Goal: Information Seeking & Learning: Learn about a topic

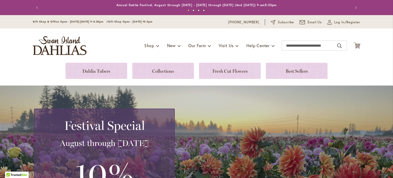
click at [54, 40] on img "store logo" at bounding box center [60, 45] width 54 height 19
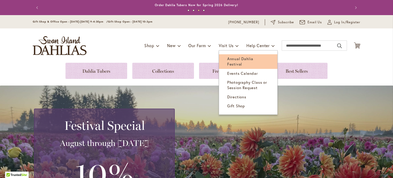
click at [229, 58] on span "Annual Dahlia Festival" at bounding box center [240, 61] width 26 height 10
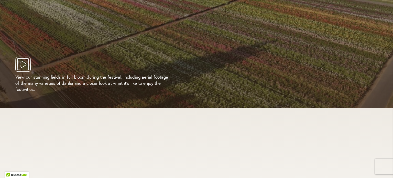
scroll to position [1155, 0]
